Goal: Information Seeking & Learning: Learn about a topic

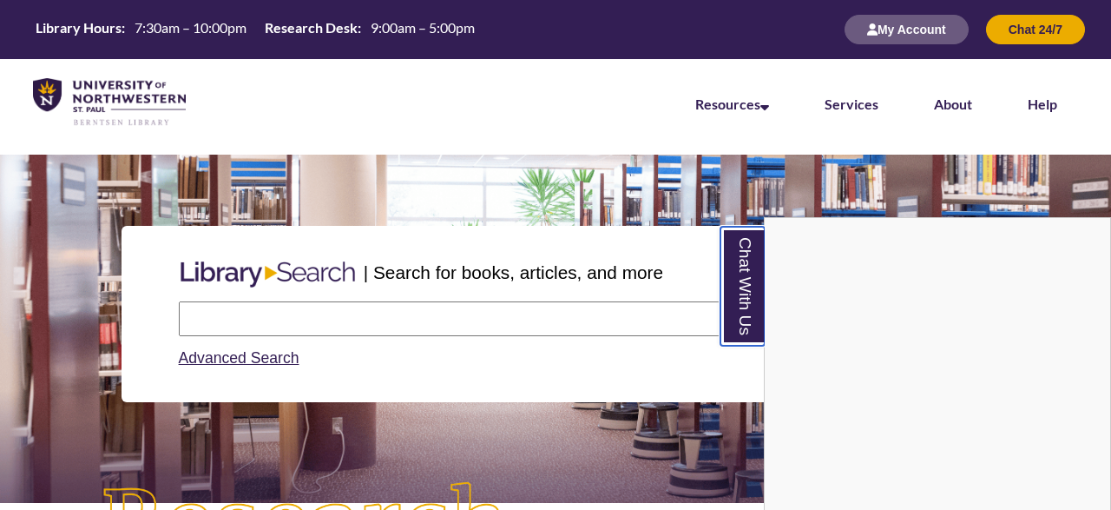
click at [740, 277] on link "Chat With Us" at bounding box center [743, 286] width 44 height 119
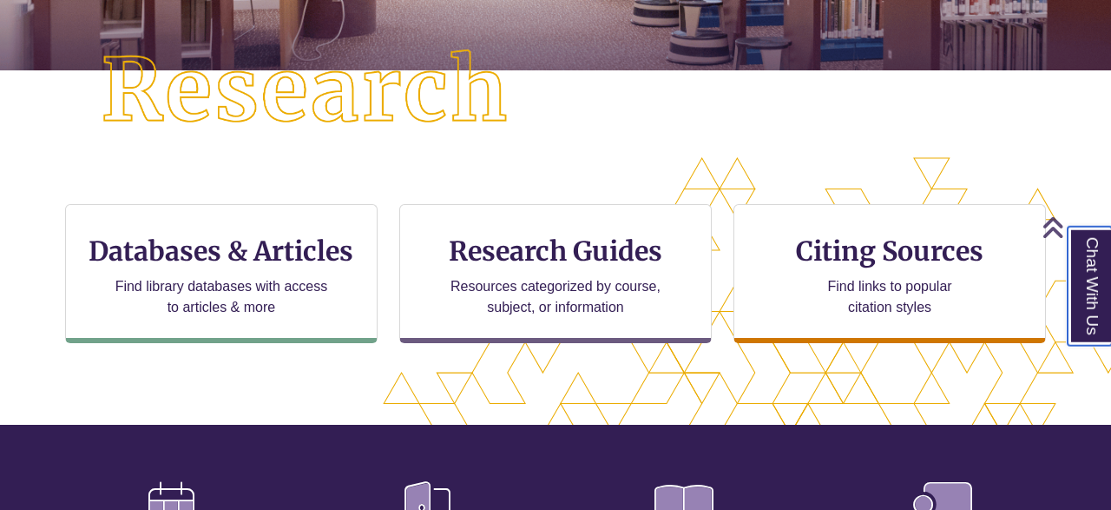
scroll to position [444, 0]
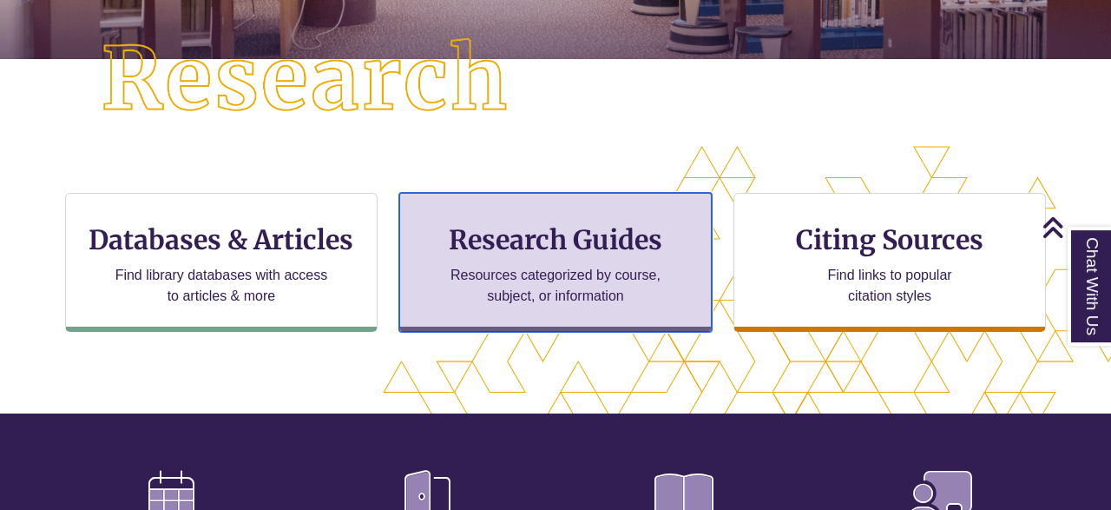
click at [644, 246] on h3 "Research Guides" at bounding box center [555, 239] width 283 height 33
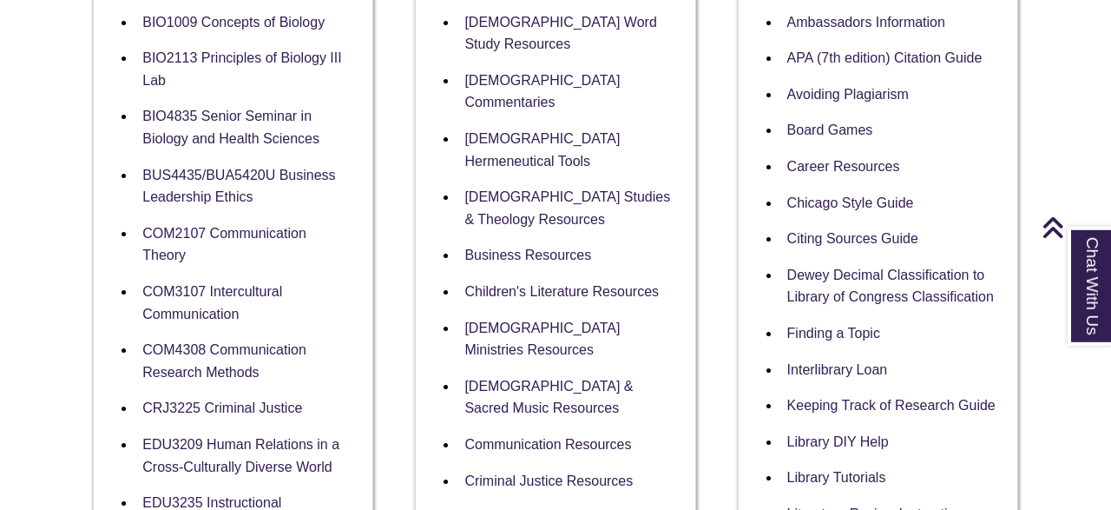
scroll to position [443, 0]
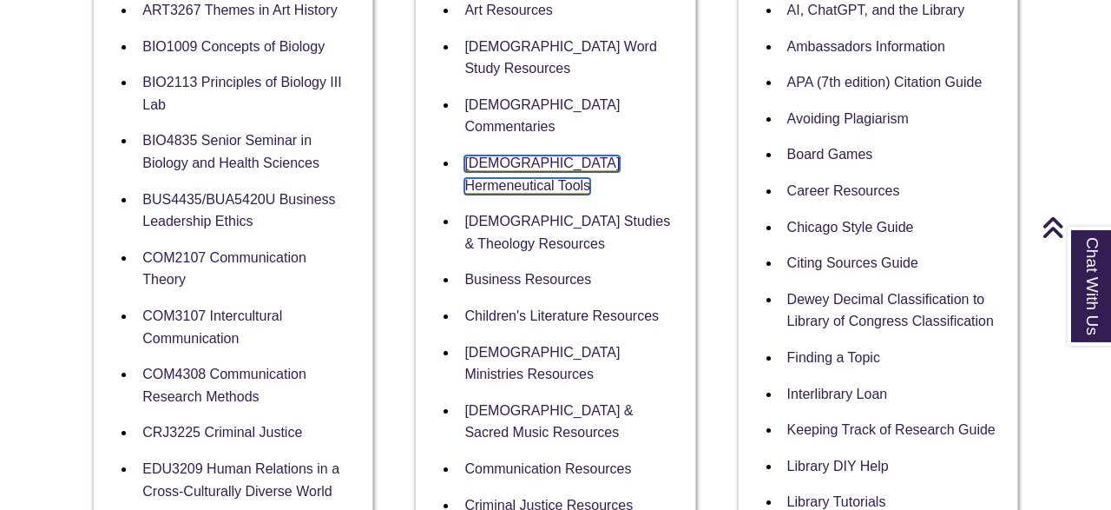
click at [551, 155] on link "Biblical Hermeneutical Tools" at bounding box center [542, 174] width 155 height 39
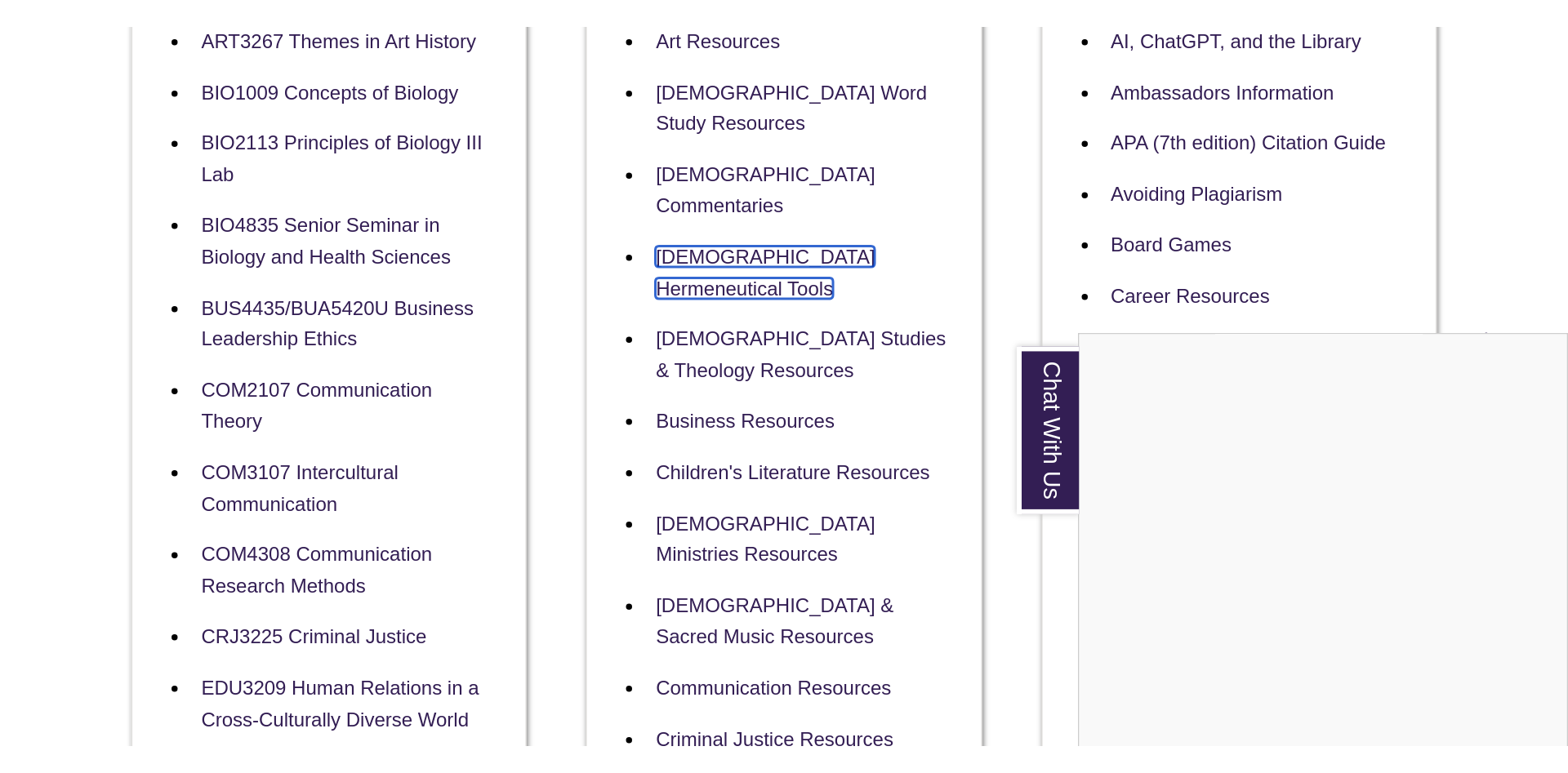
scroll to position [0, 0]
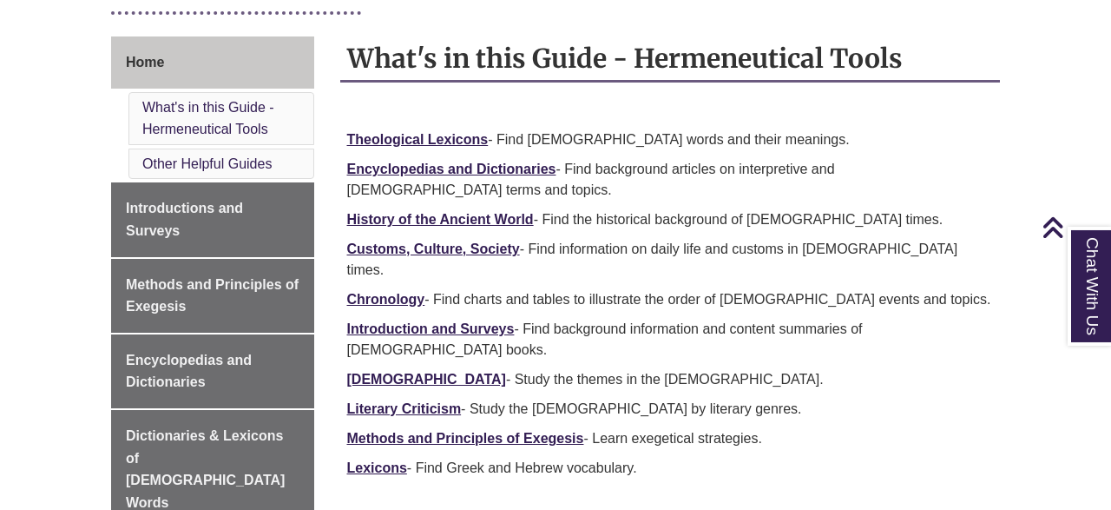
scroll to position [425, 0]
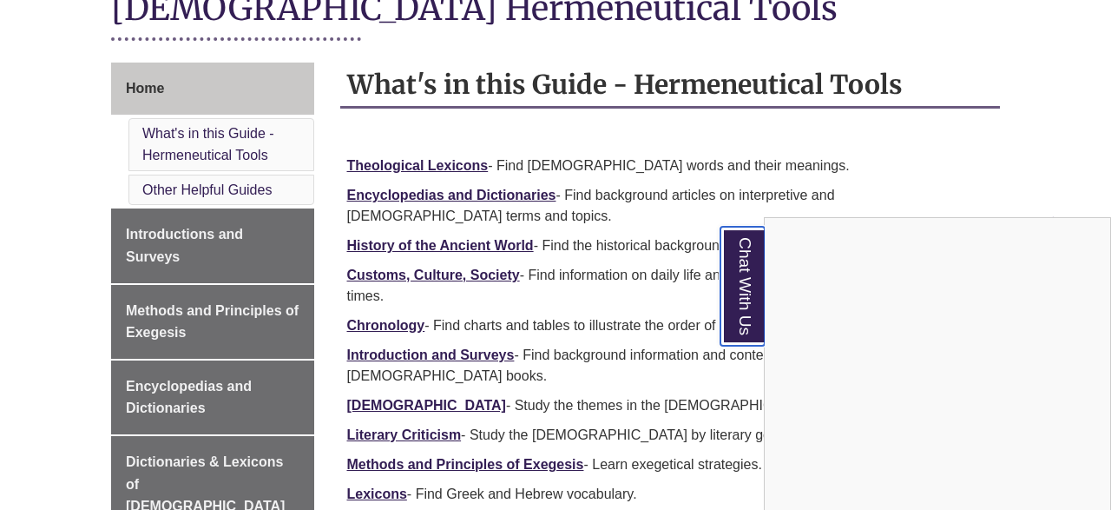
click at [758, 301] on link "Chat With Us" at bounding box center [743, 286] width 44 height 119
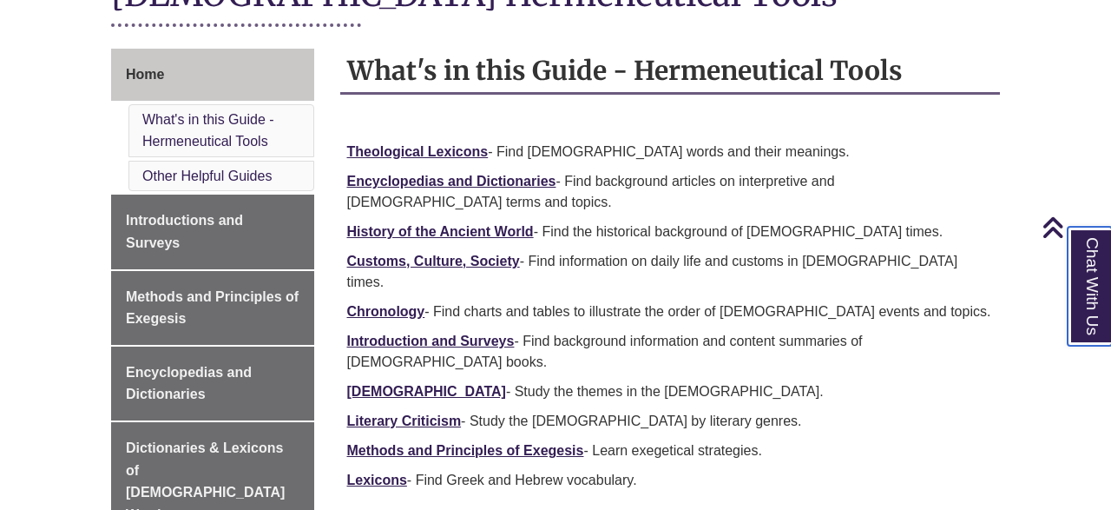
scroll to position [417, 0]
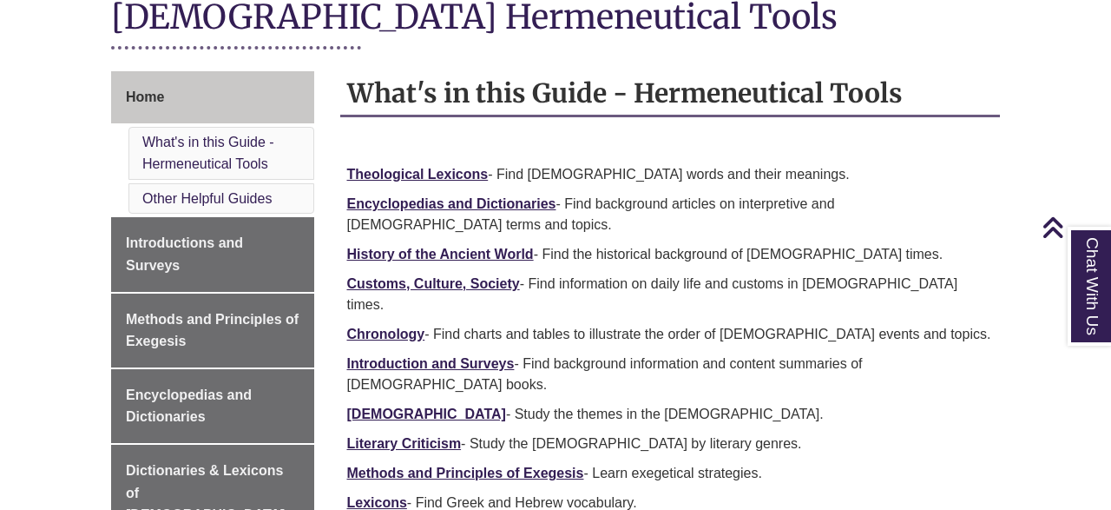
click at [449, 182] on p "Theological Lexicons - Find Bible words and their meanings." at bounding box center [670, 174] width 647 height 21
click at [451, 178] on strong "Theological Lexicons" at bounding box center [418, 174] width 142 height 15
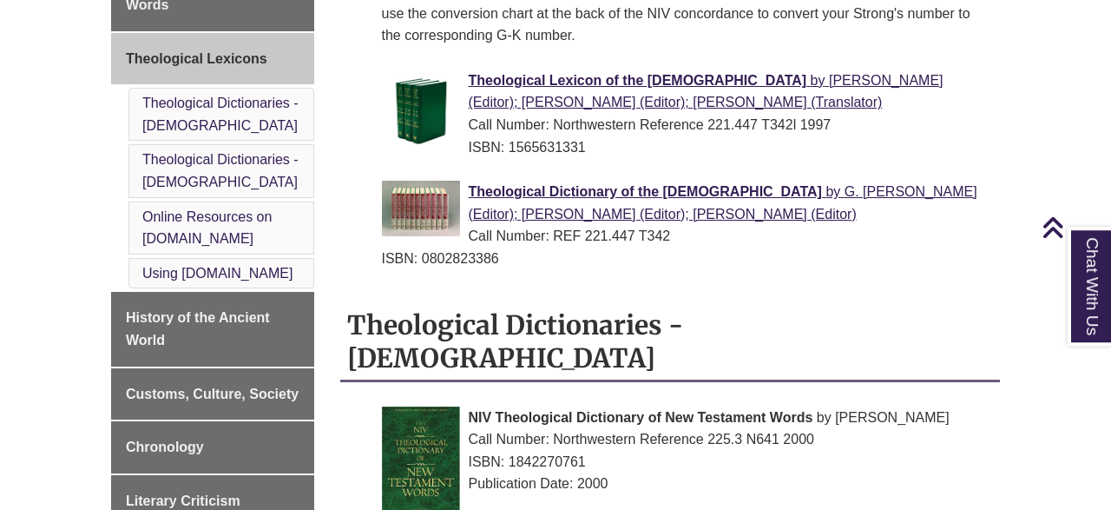
scroll to position [873, 0]
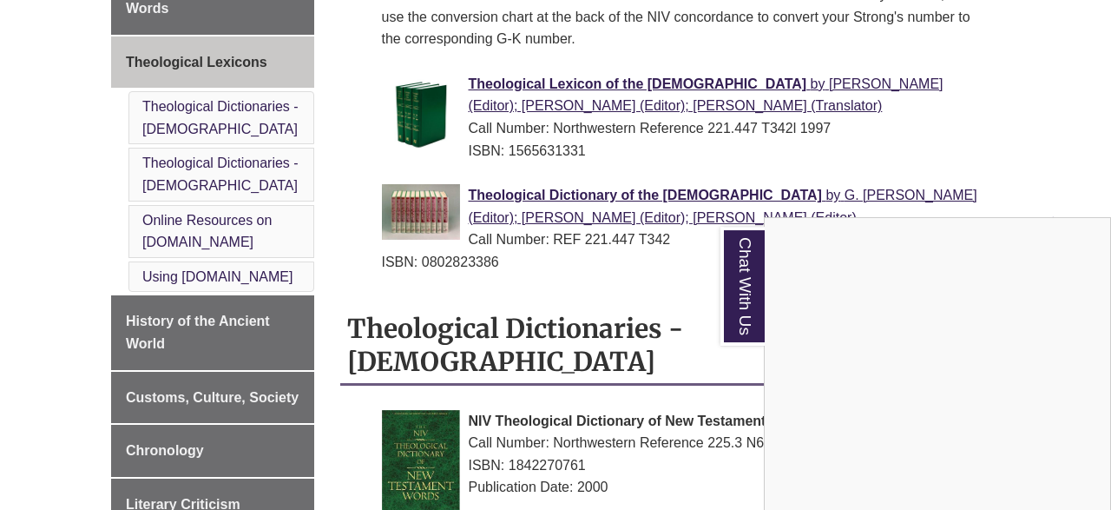
click at [234, 438] on div "Chat With Us" at bounding box center [555, 255] width 1111 height 510
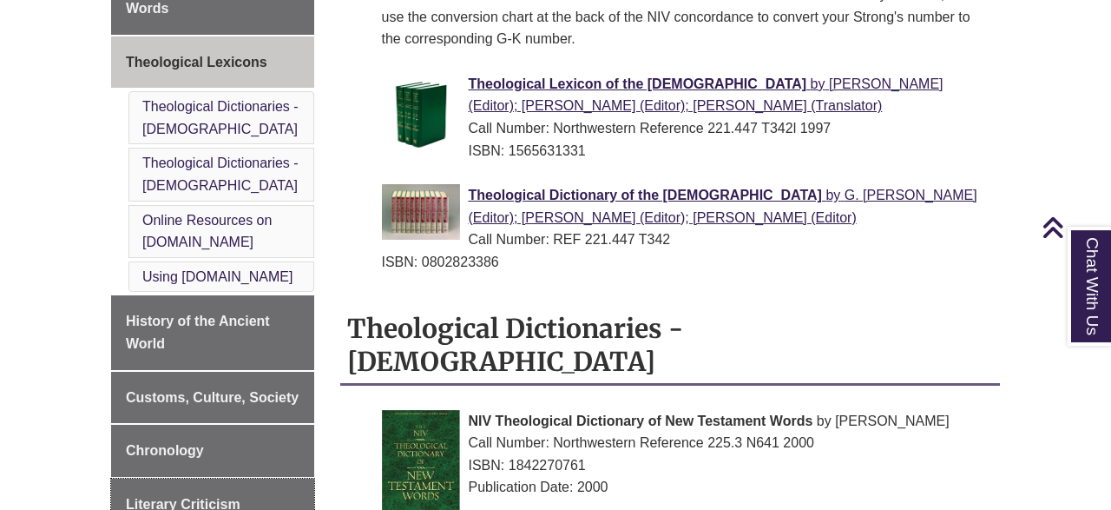
click at [234, 497] on span "Literary Criticism" at bounding box center [183, 504] width 115 height 15
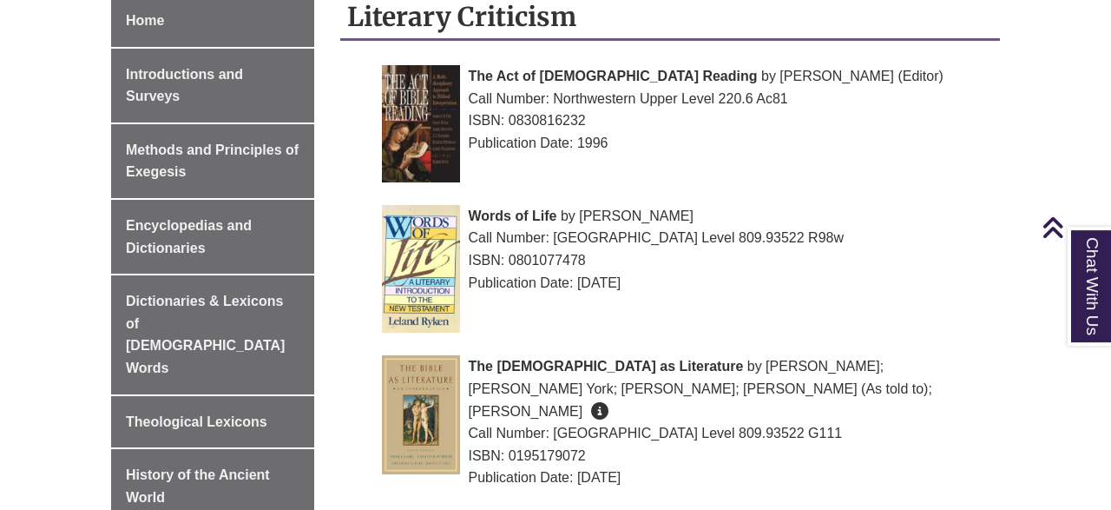
scroll to position [117, 0]
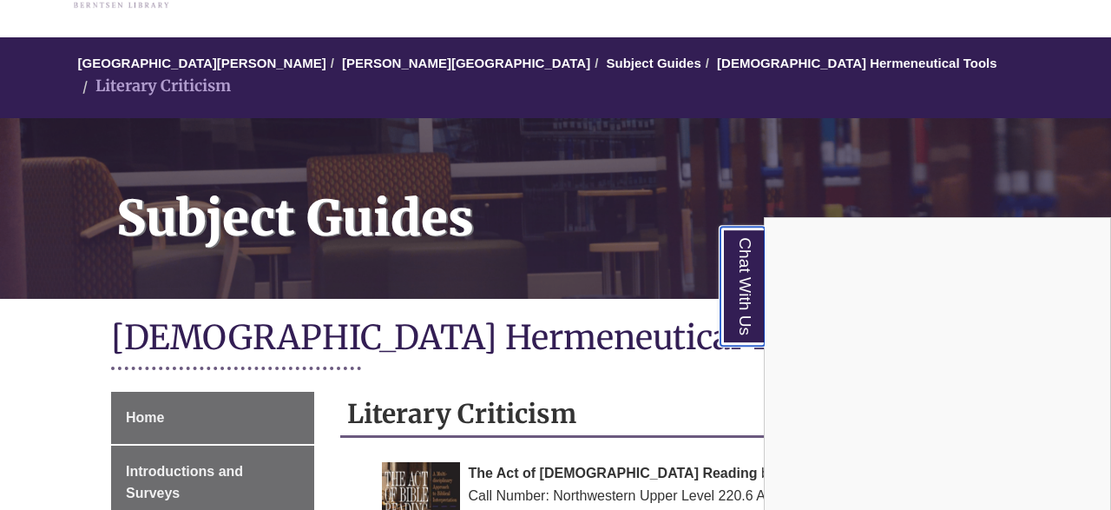
click at [735, 300] on link "Chat With Us" at bounding box center [743, 286] width 44 height 119
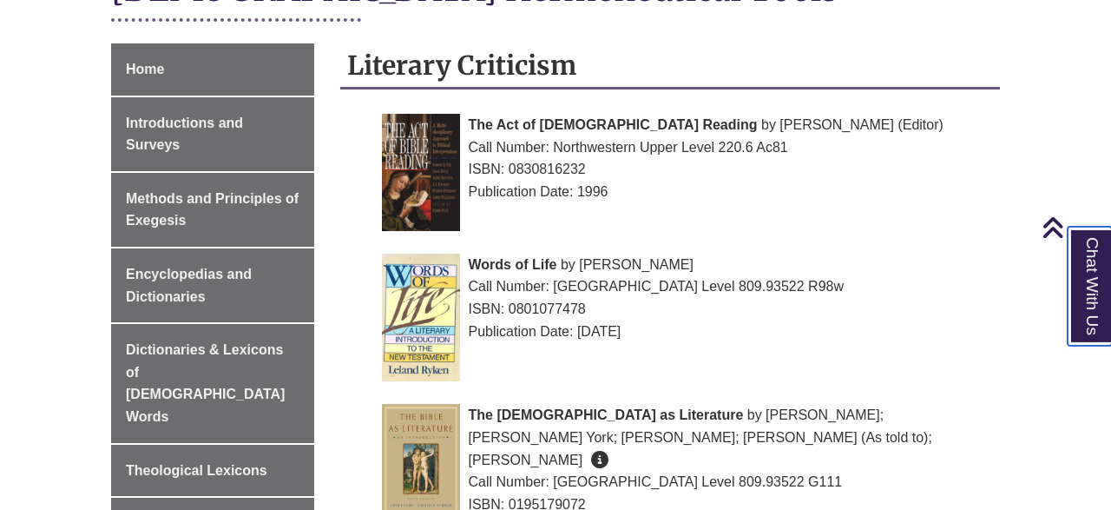
scroll to position [385, 0]
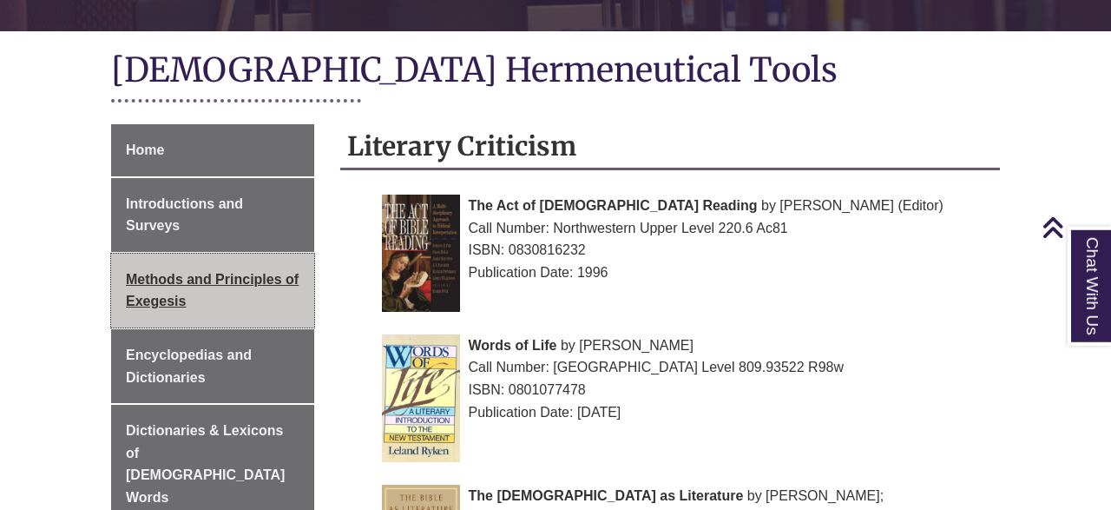
click at [192, 280] on link "Methods and Principles of Exegesis" at bounding box center [212, 291] width 203 height 74
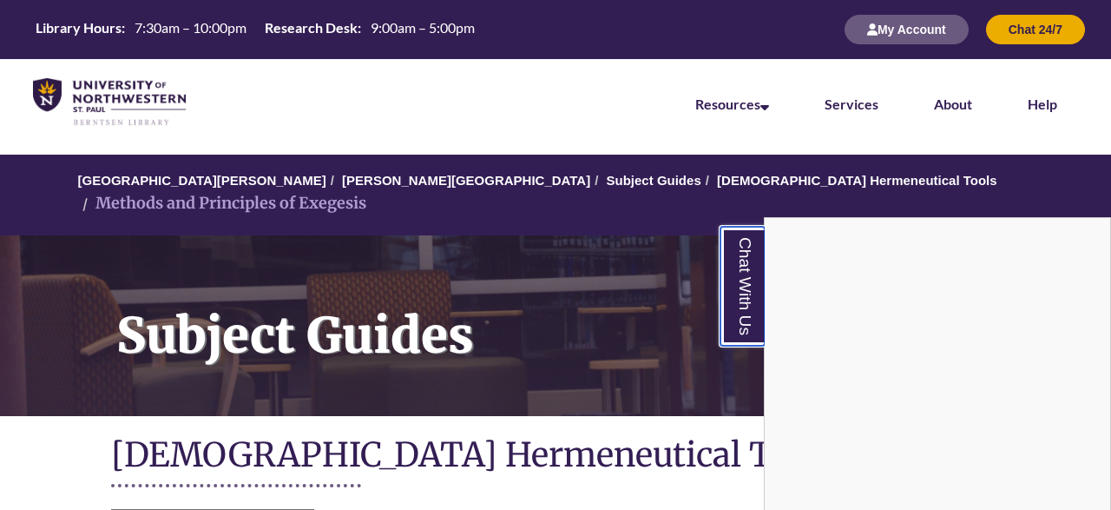
click at [746, 276] on link "Chat With Us" at bounding box center [743, 286] width 44 height 119
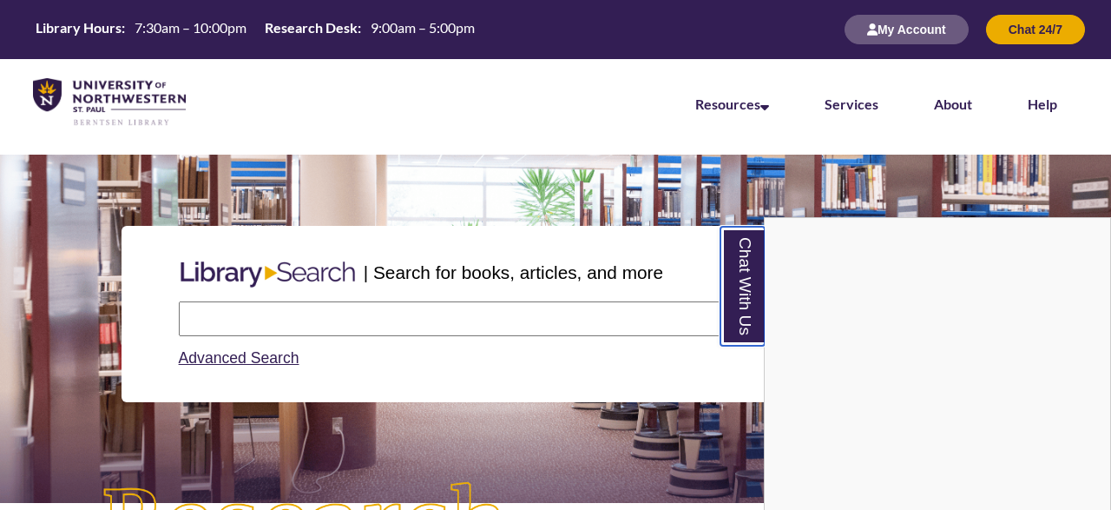
click at [743, 308] on link "Chat With Us" at bounding box center [743, 286] width 44 height 119
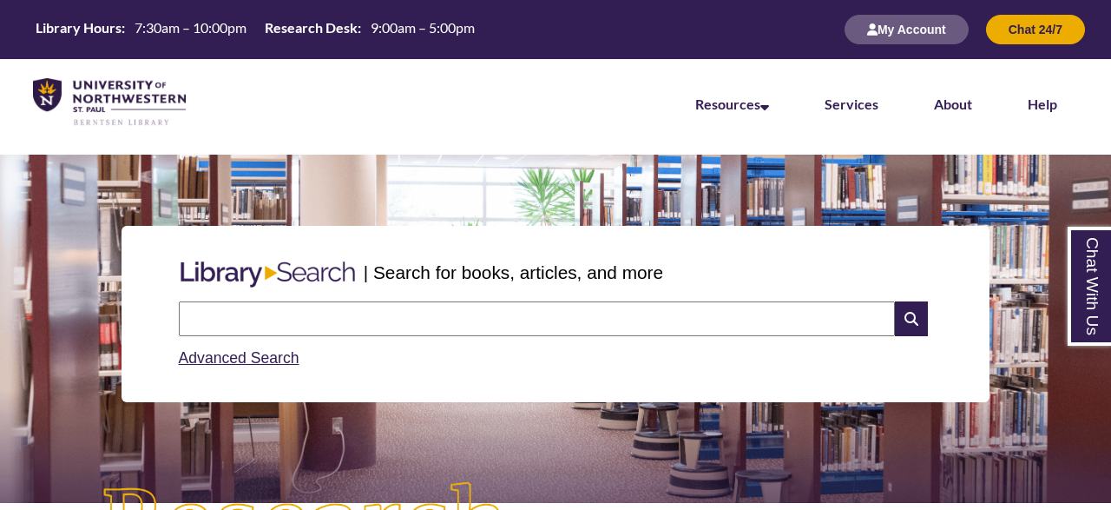
click at [647, 316] on input "text" at bounding box center [537, 318] width 716 height 35
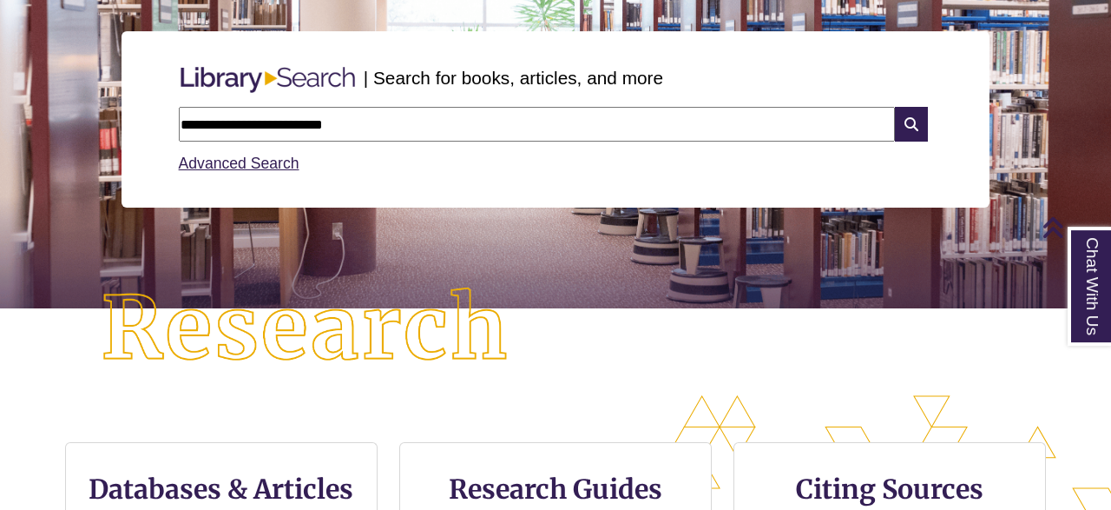
scroll to position [191, 0]
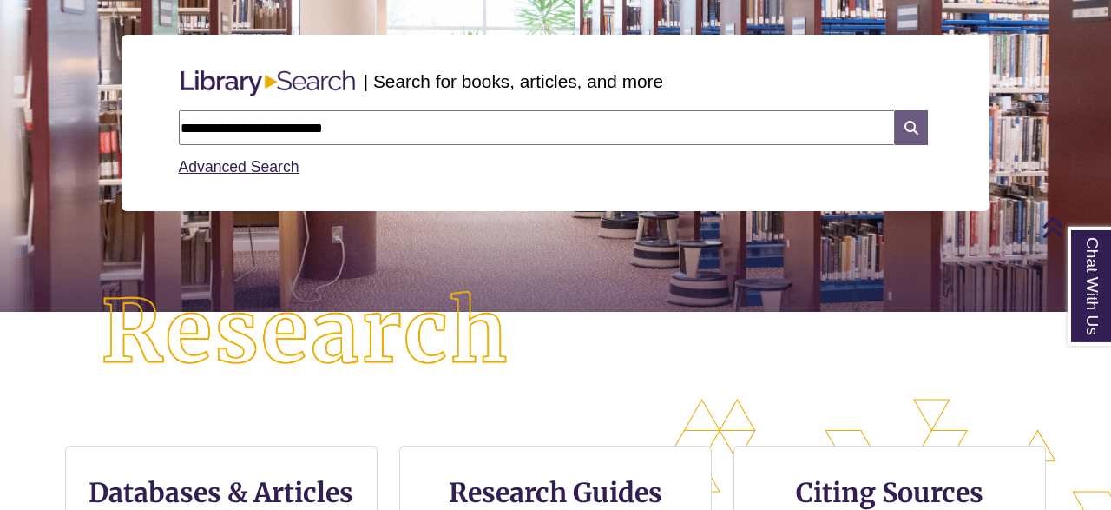
type input "**********"
click at [907, 134] on icon at bounding box center [911, 127] width 33 height 35
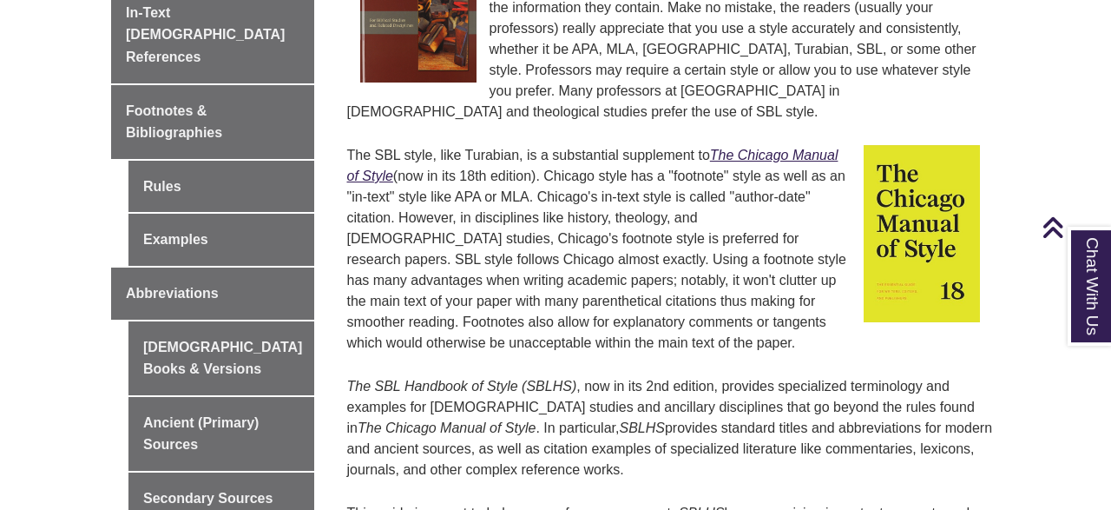
scroll to position [646, 0]
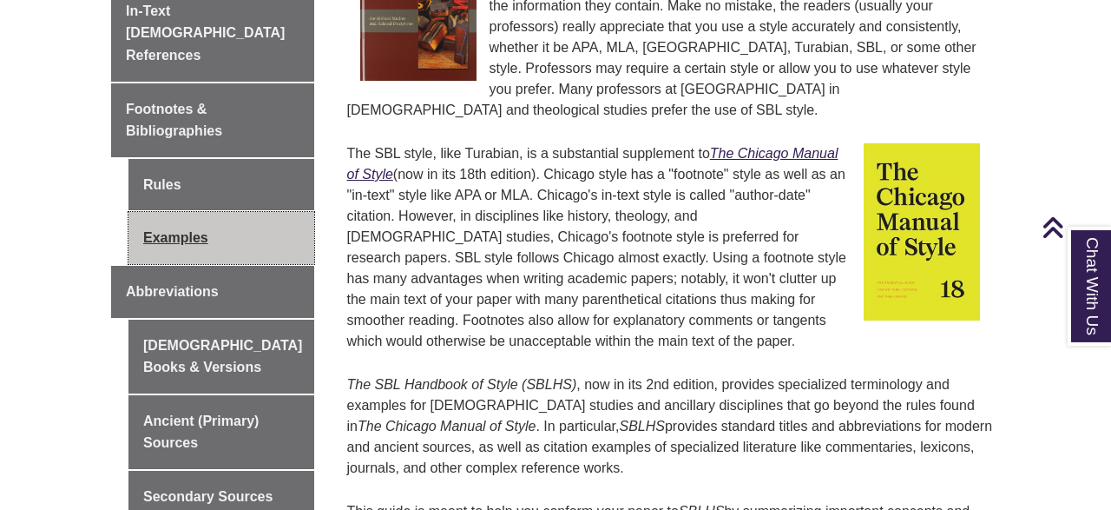
click at [213, 214] on link "Examples" at bounding box center [221, 238] width 186 height 52
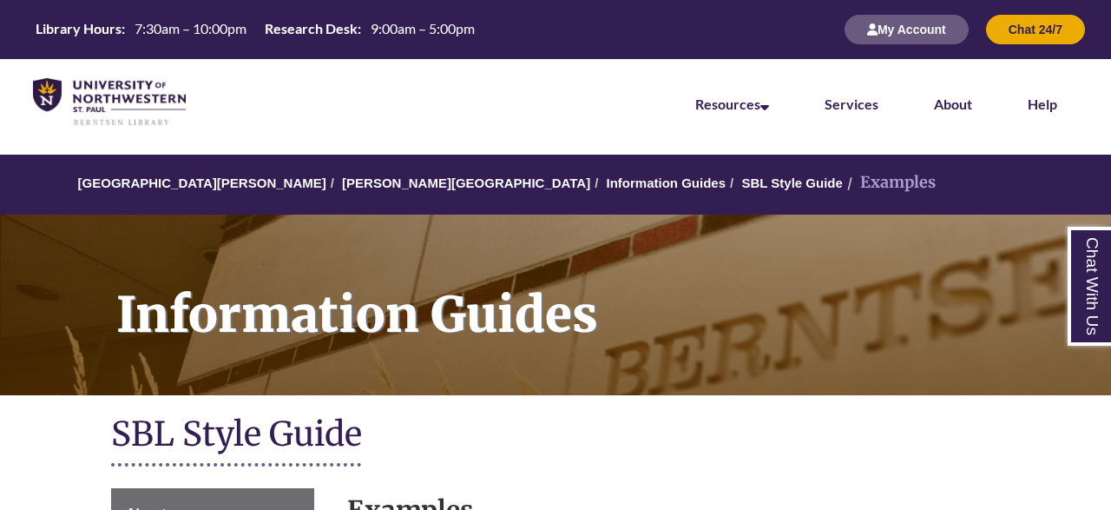
click at [1099, 36] on div "Library Hours: 7:30am – 10:00pm Research Desk: 9:00am – 5:00pm My Account Chat …" at bounding box center [555, 29] width 1111 height 59
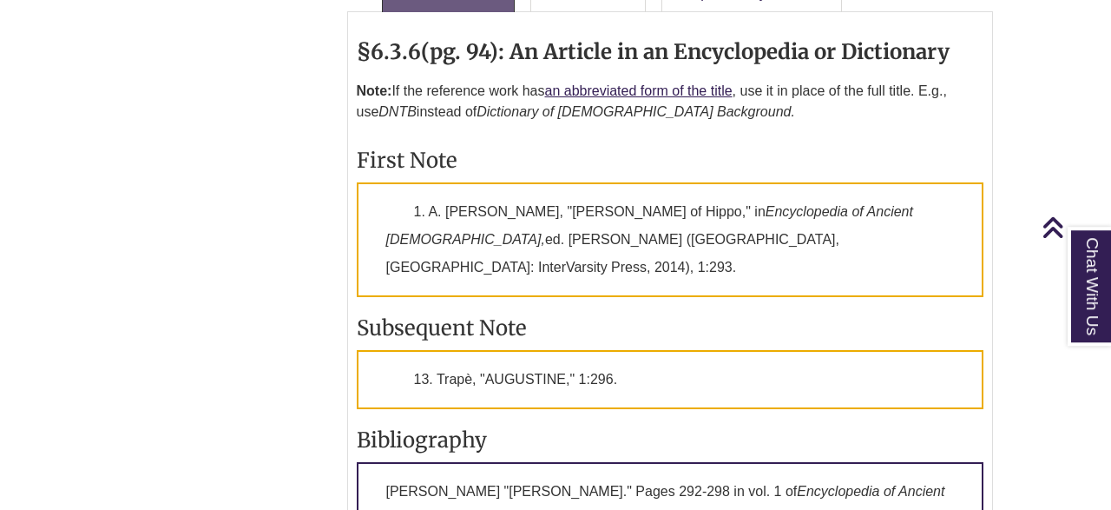
scroll to position [2073, 0]
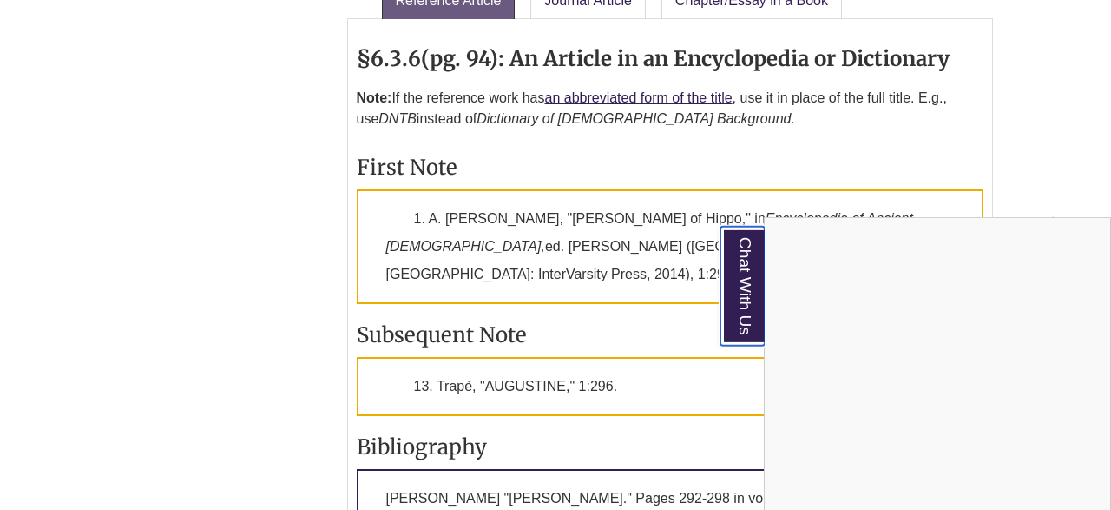
click at [751, 295] on link "Chat With Us" at bounding box center [743, 286] width 44 height 119
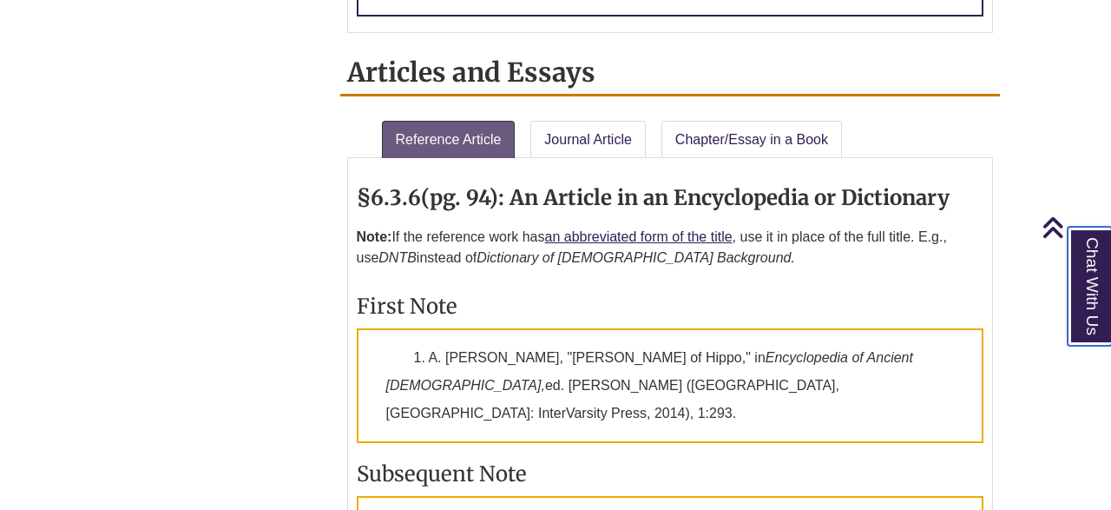
scroll to position [1928, 0]
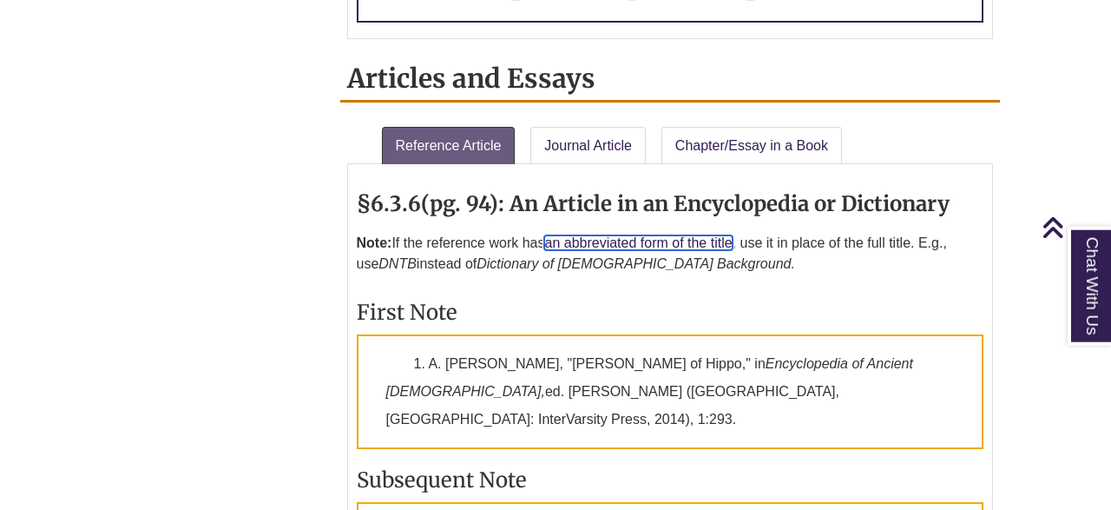
click at [702, 235] on link "an abbreviated form of the title" at bounding box center [638, 242] width 188 height 15
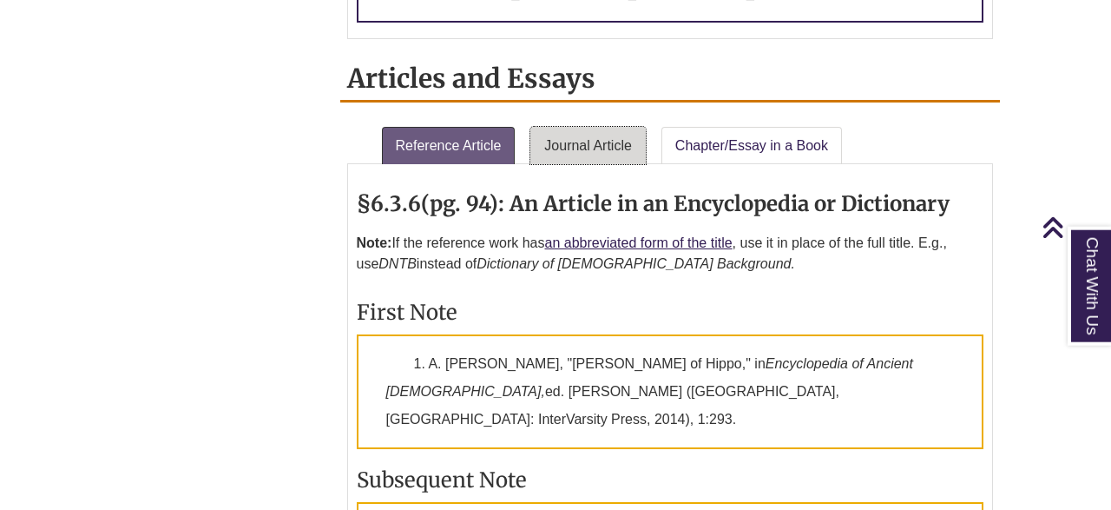
click at [603, 127] on link "Journal Article" at bounding box center [587, 146] width 115 height 38
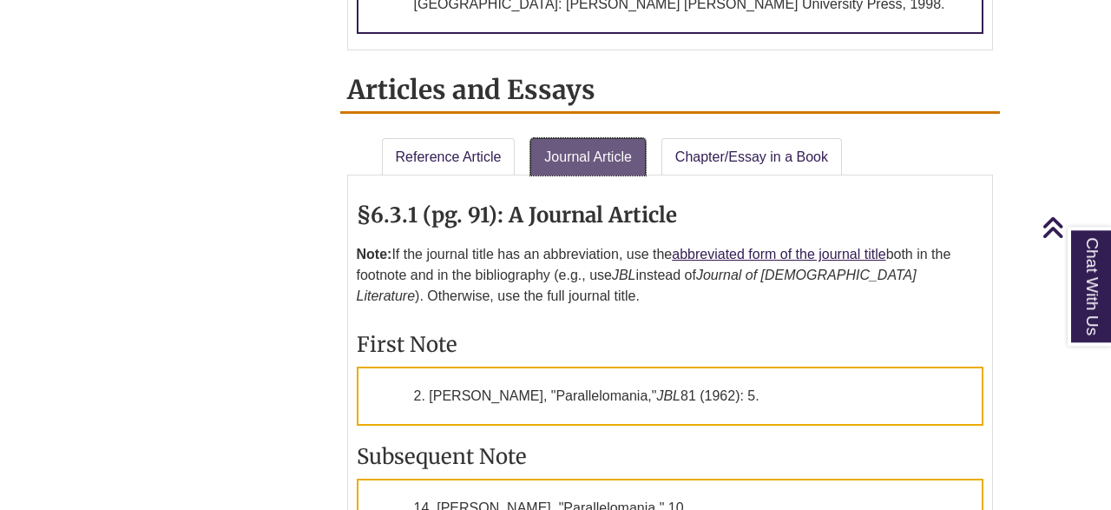
scroll to position [1893, 0]
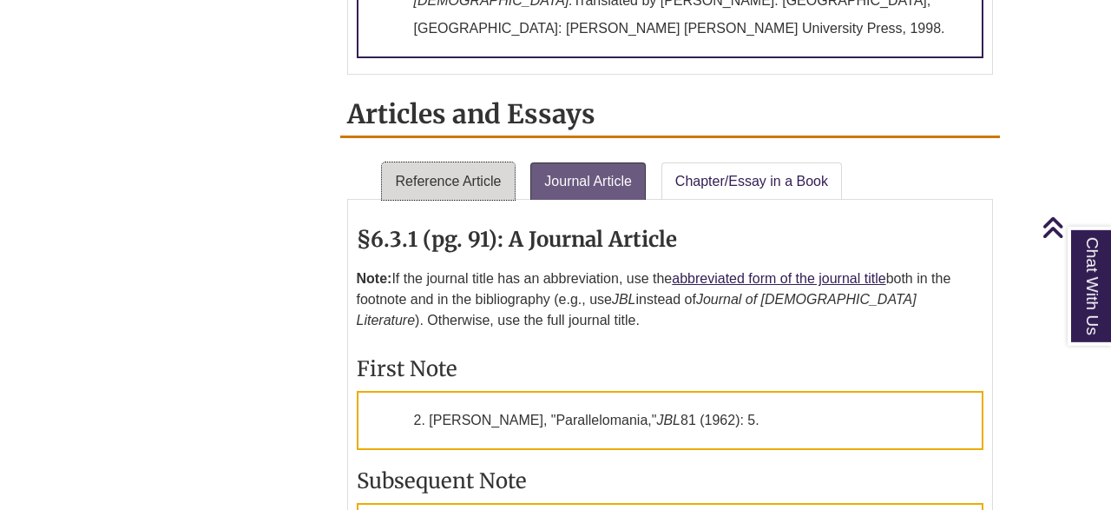
click at [461, 162] on link "Reference Article" at bounding box center [449, 181] width 134 height 38
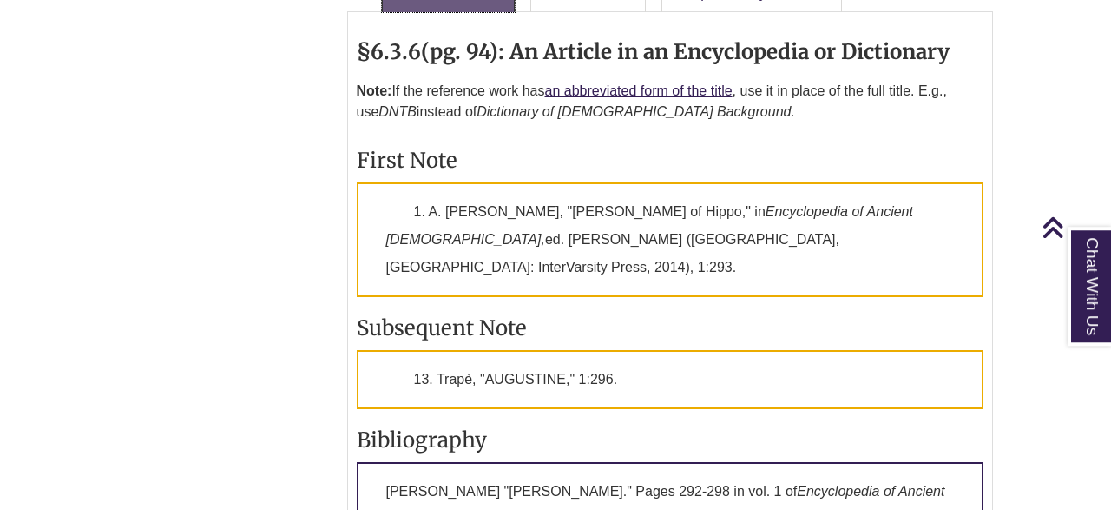
scroll to position [2116, 0]
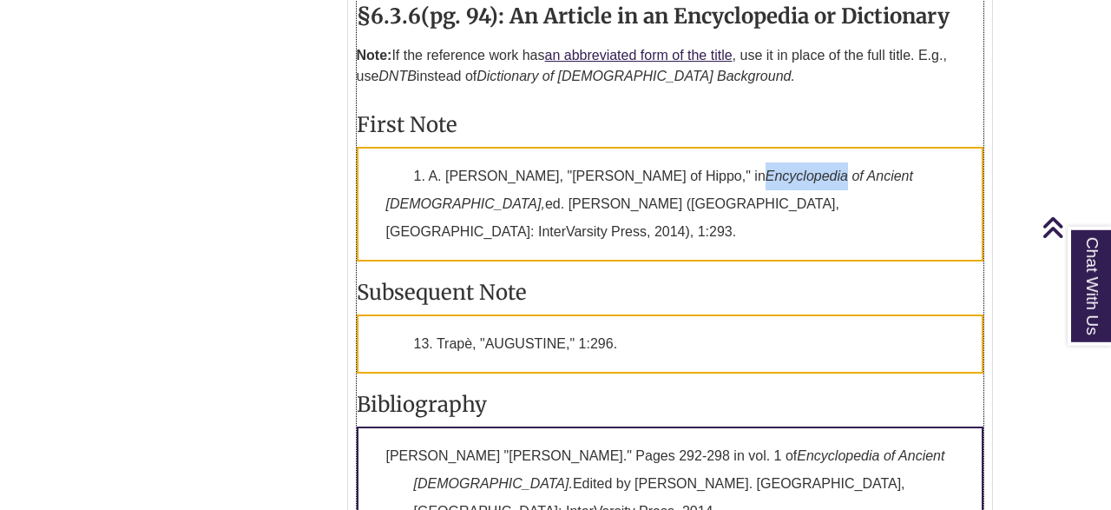
drag, startPoint x: 662, startPoint y: 109, endPoint x: 742, endPoint y: 115, distance: 80.1
click at [742, 147] on p "1. A. Trapè, "AUGUSTINE of Hippo," in Encyclopedia of Ancient Christianity, ed.…" at bounding box center [671, 204] width 628 height 115
click at [1062, 127] on body "Skip to Main Content Library Hours: 7:30am – 10:00pm Research Desk: 9:00am – 5:…" at bounding box center [555, 518] width 1111 height 5269
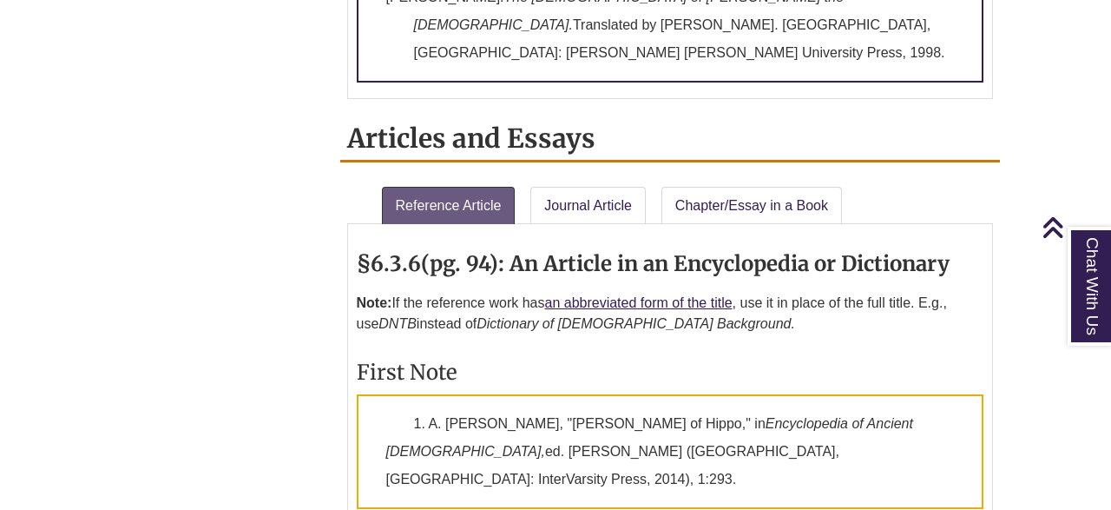
scroll to position [1862, 0]
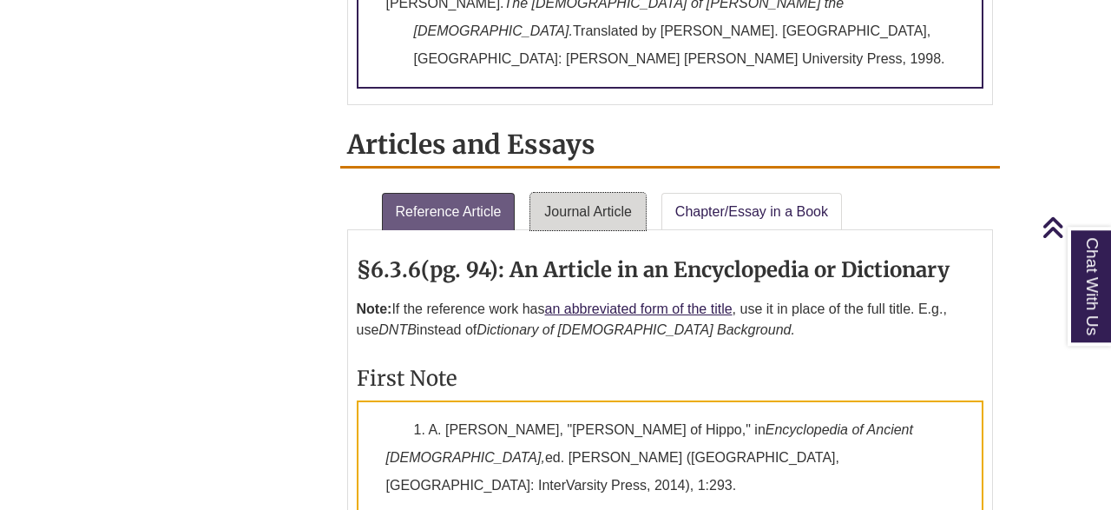
click at [573, 193] on link "Journal Article" at bounding box center [587, 212] width 115 height 38
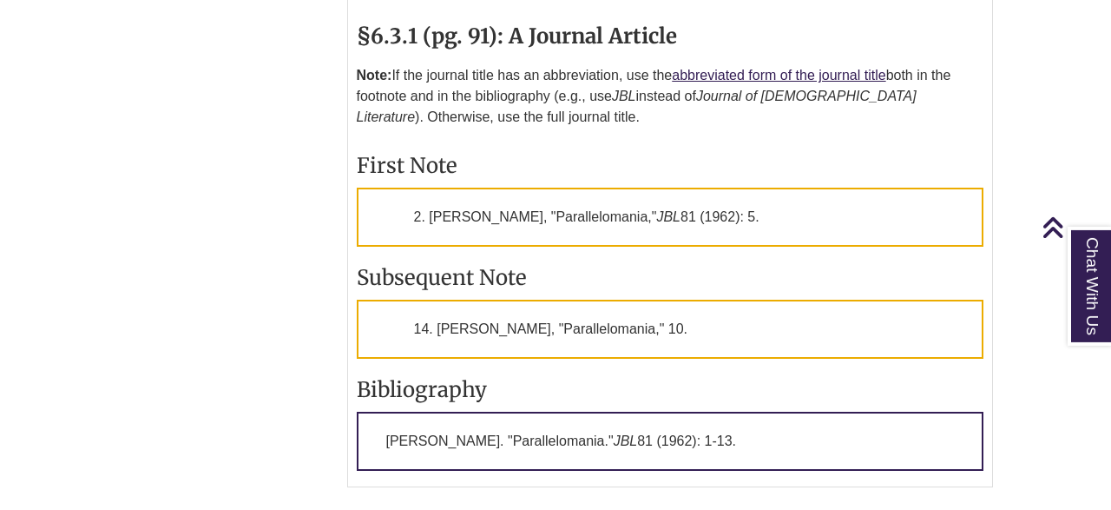
scroll to position [2091, 0]
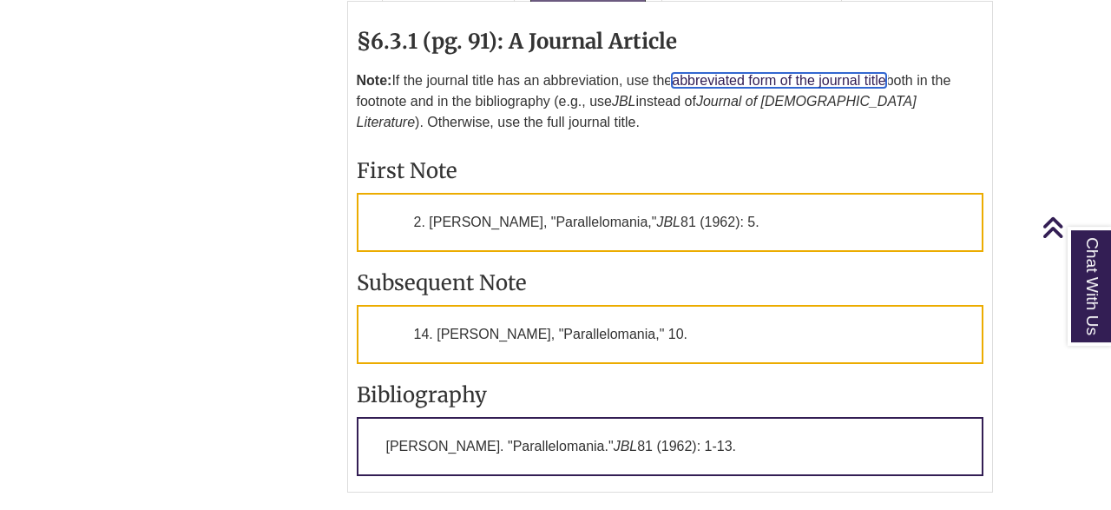
click at [756, 73] on link "abbreviated form of the journal title" at bounding box center [779, 80] width 214 height 15
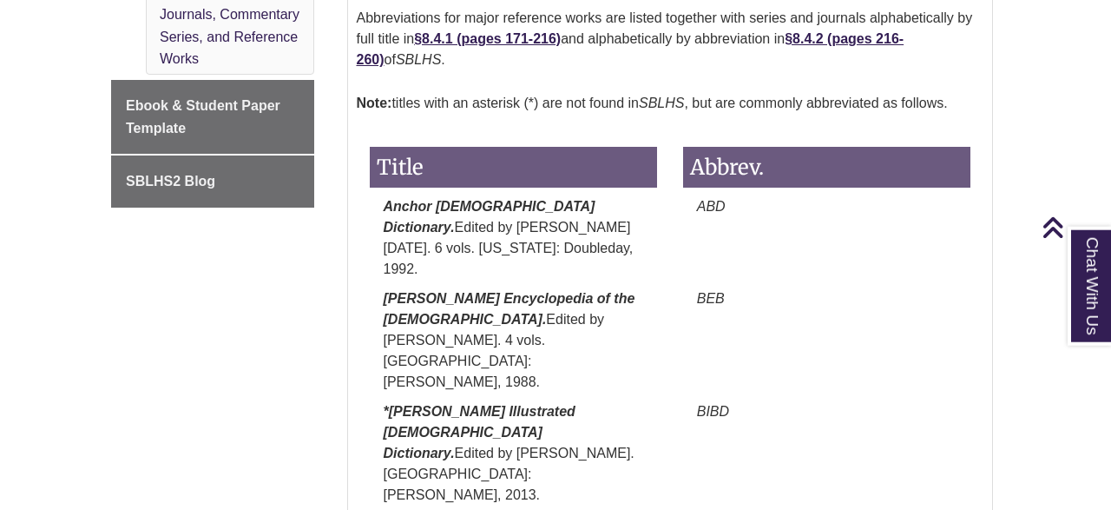
scroll to position [1201, 0]
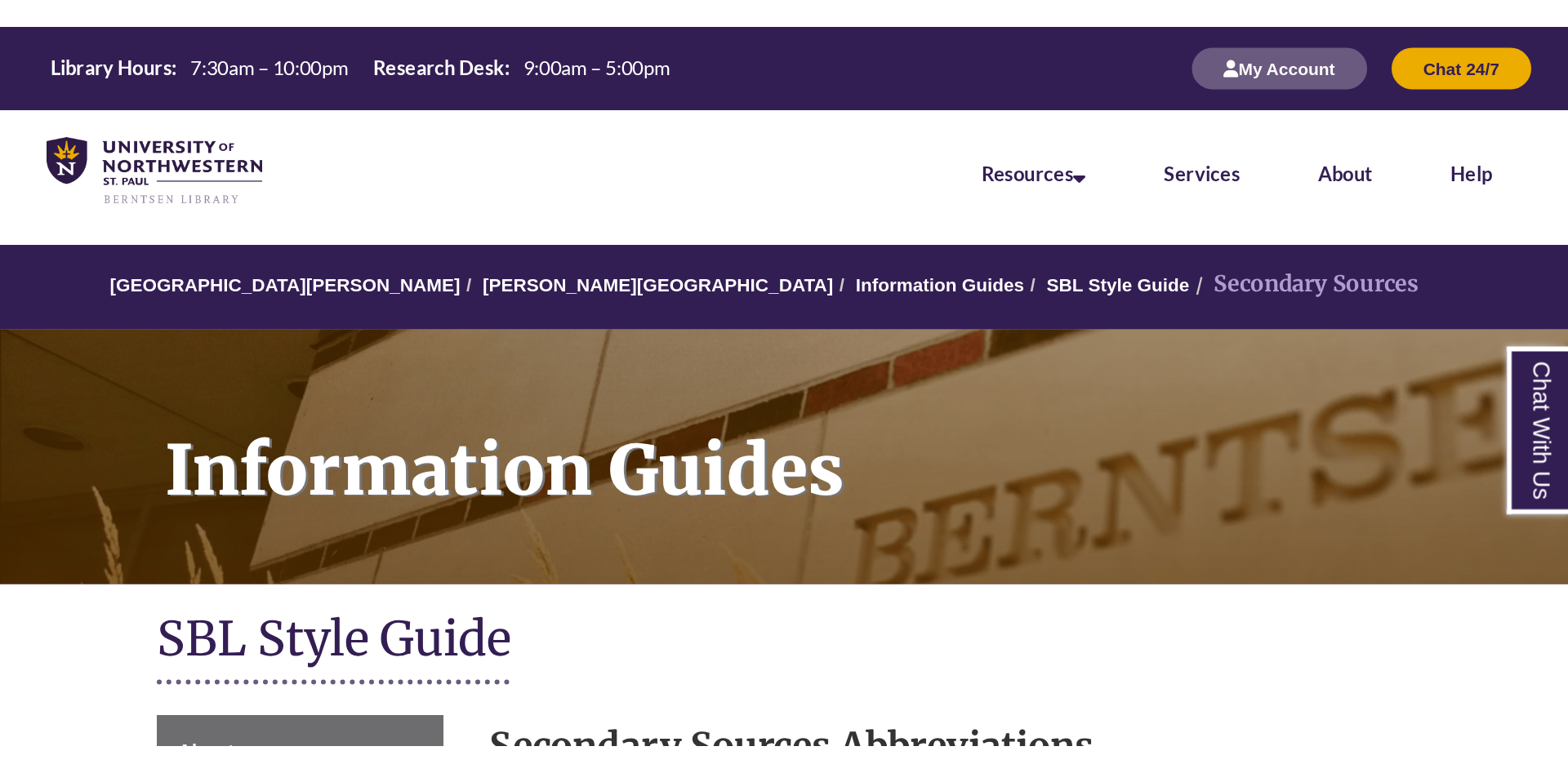
scroll to position [978, 0]
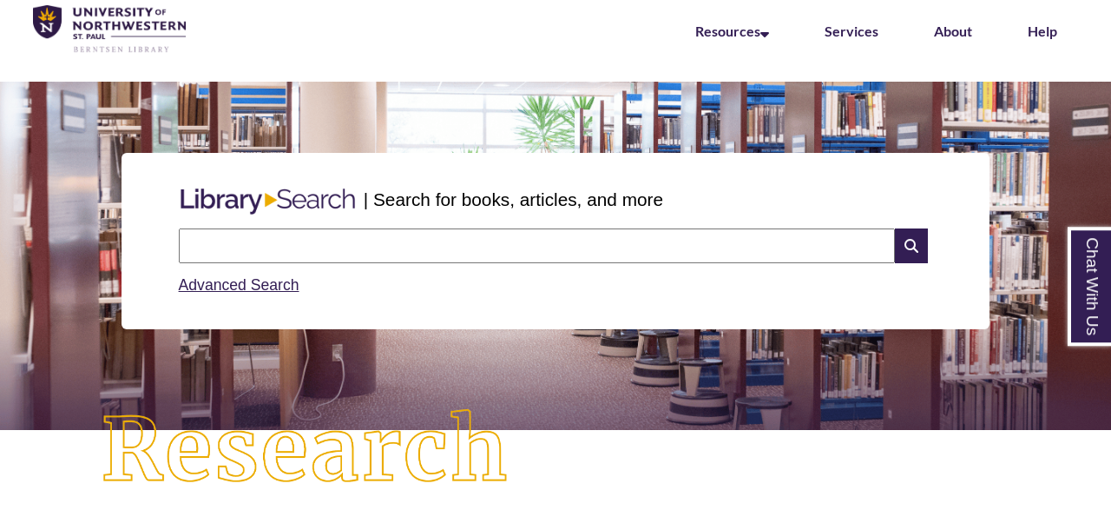
scroll to position [85, 0]
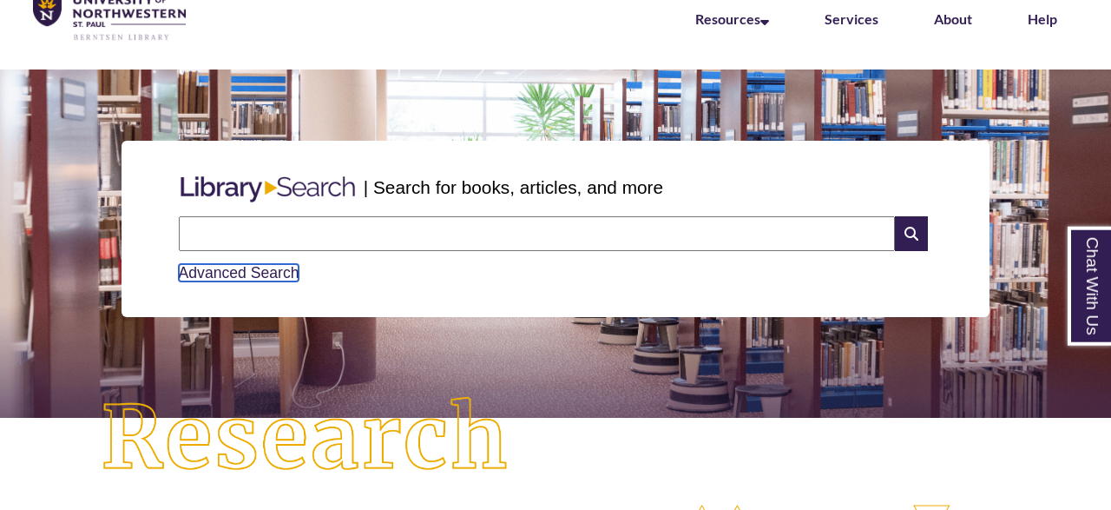
click at [224, 269] on link "Advanced Search" at bounding box center [239, 272] width 121 height 17
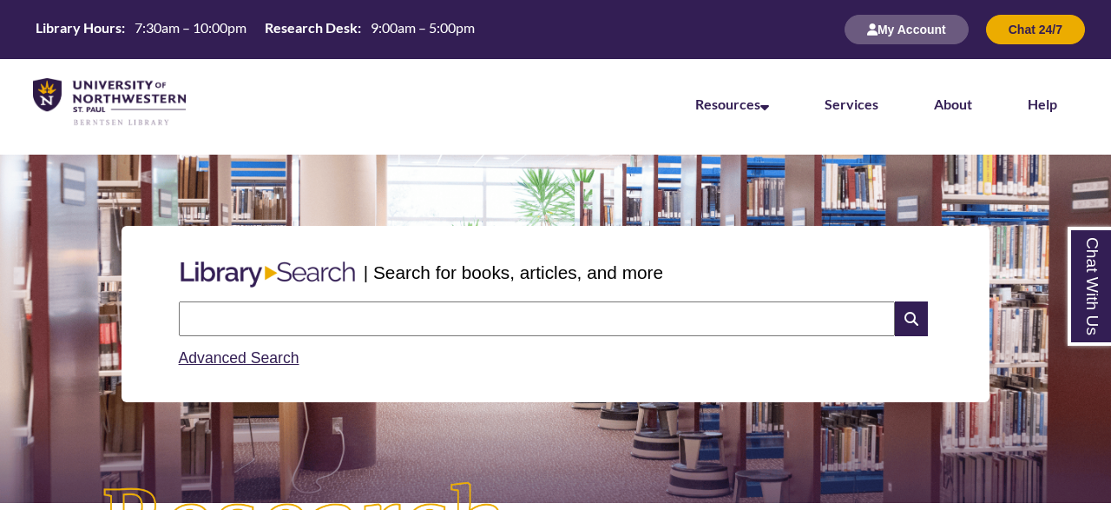
click at [400, 317] on input "text" at bounding box center [537, 318] width 716 height 35
type input "**********"
